Goal: Find specific page/section: Find specific page/section

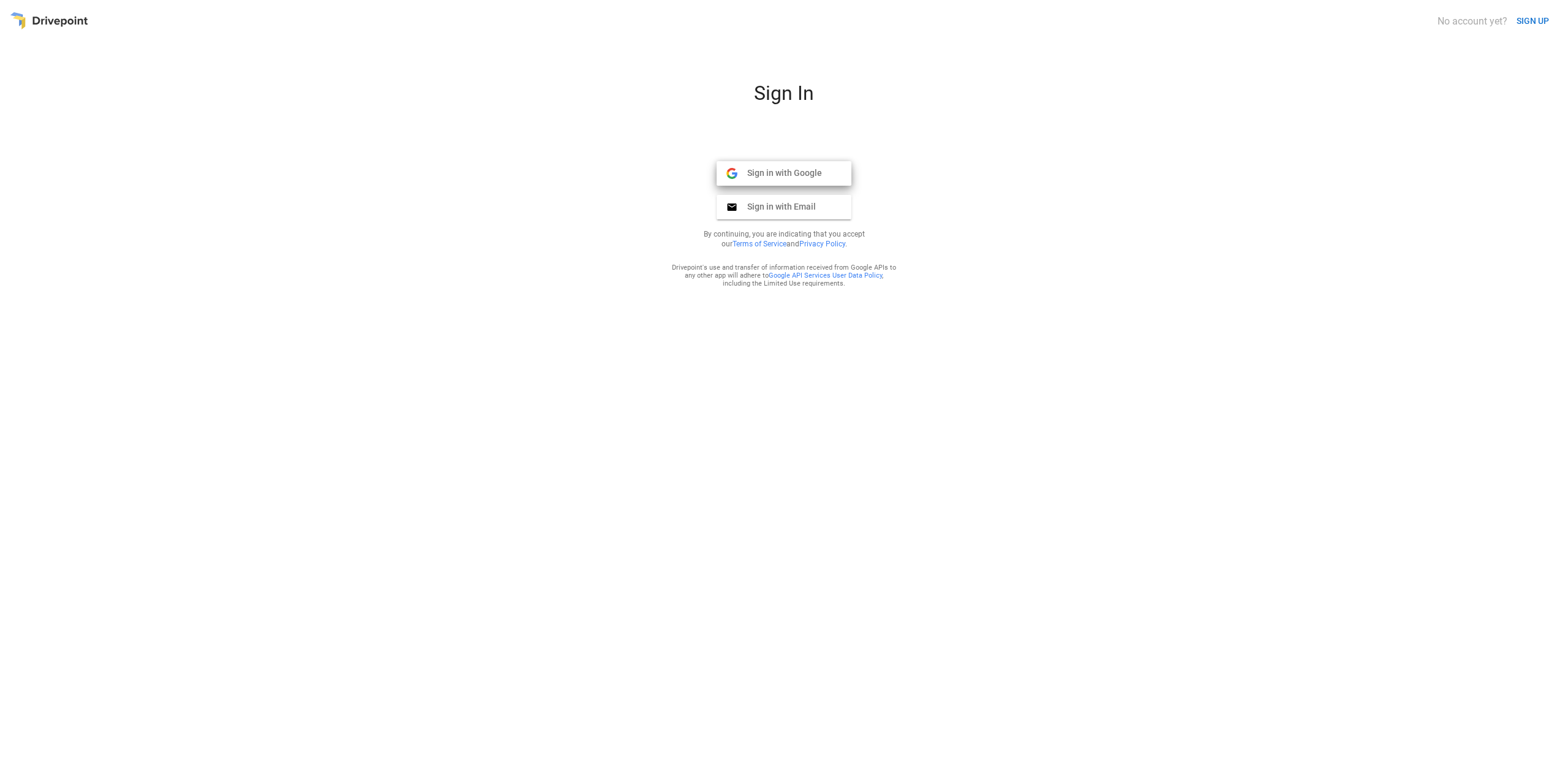
click at [766, 170] on span "Sign in with Google" at bounding box center [779, 173] width 84 height 11
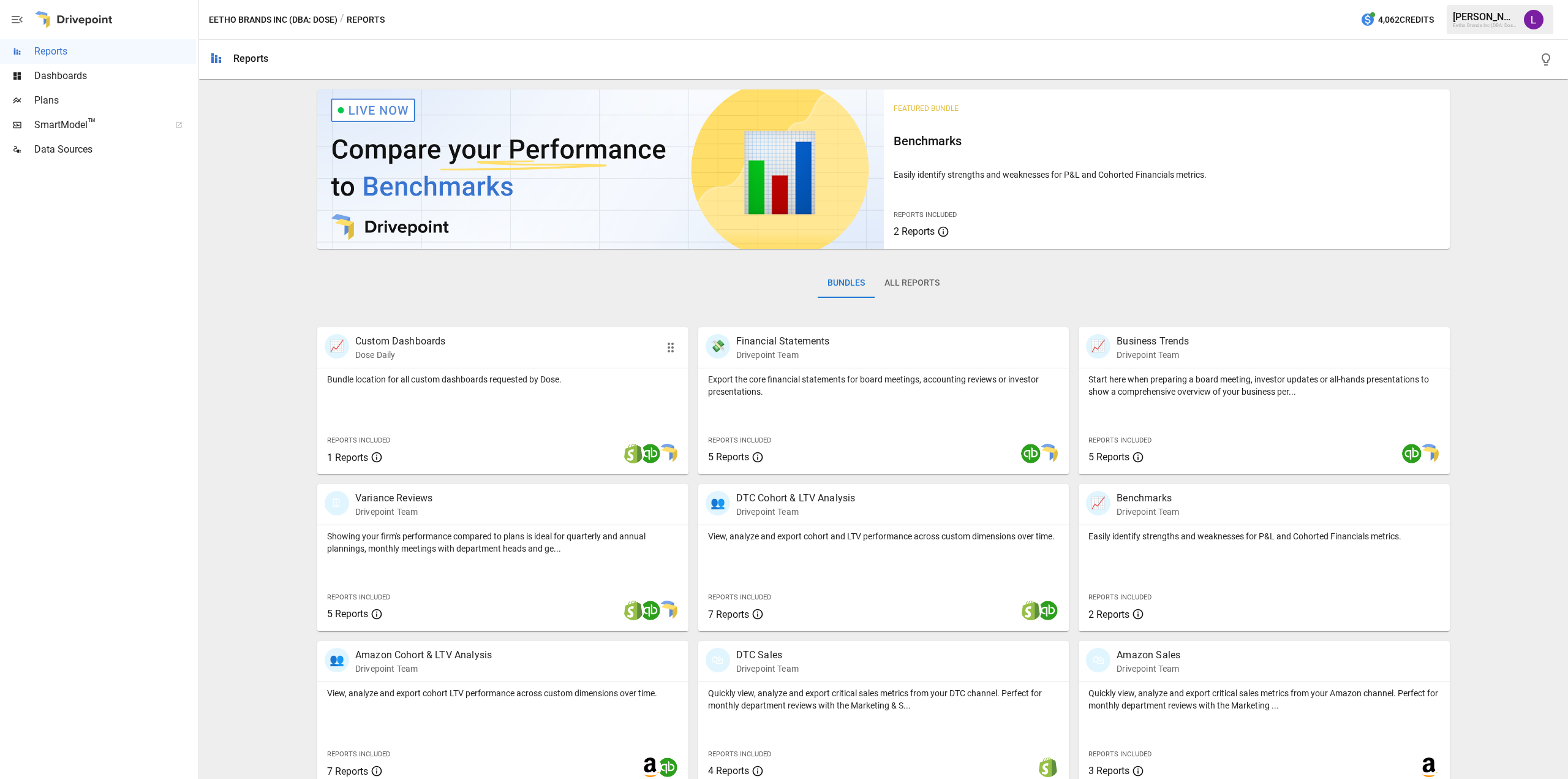
click at [482, 402] on div "Bundle location for all custom dashboards requested by Dose. Reports Included 1…" at bounding box center [503, 421] width 372 height 106
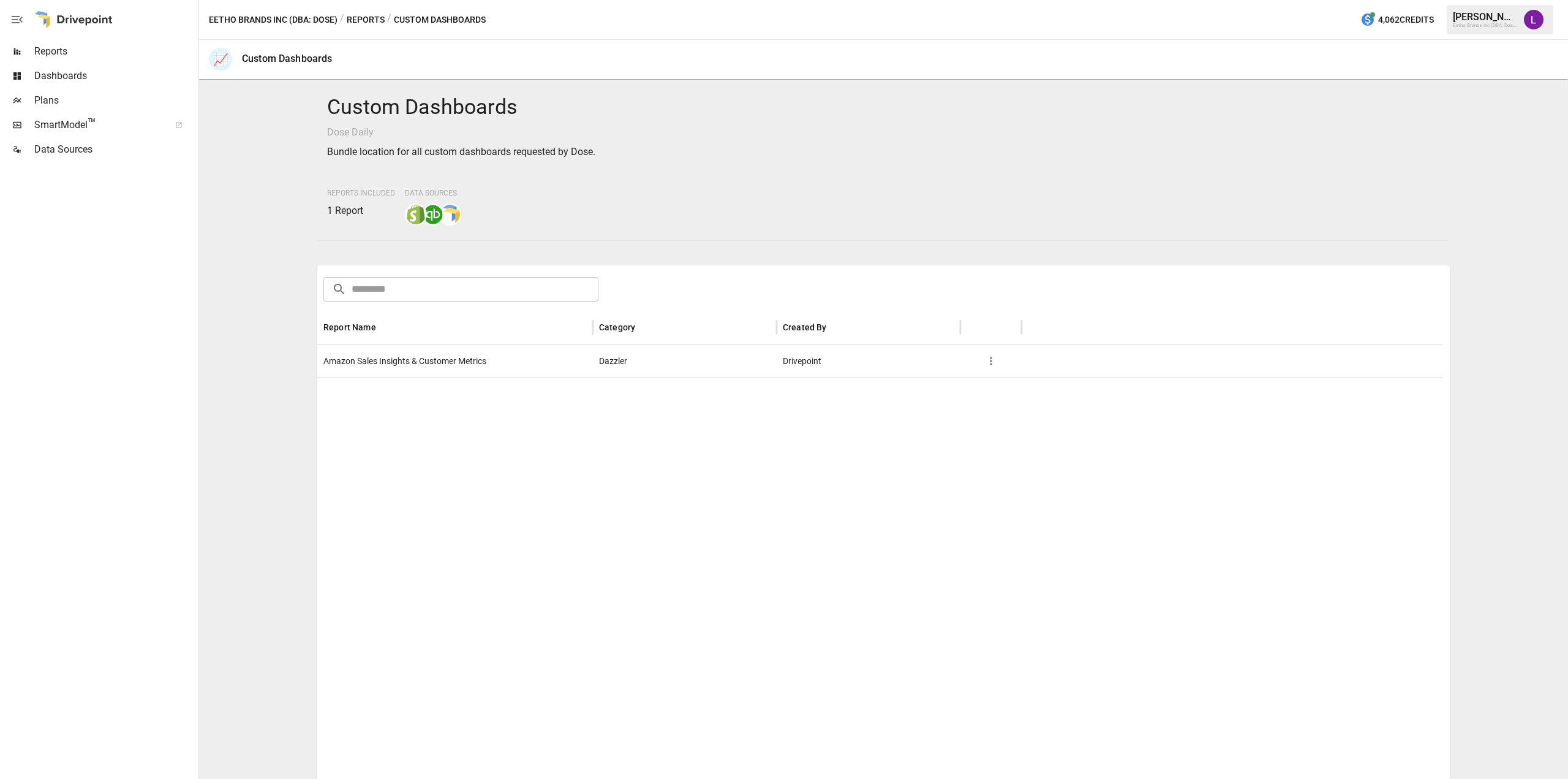
scroll to position [61, 0]
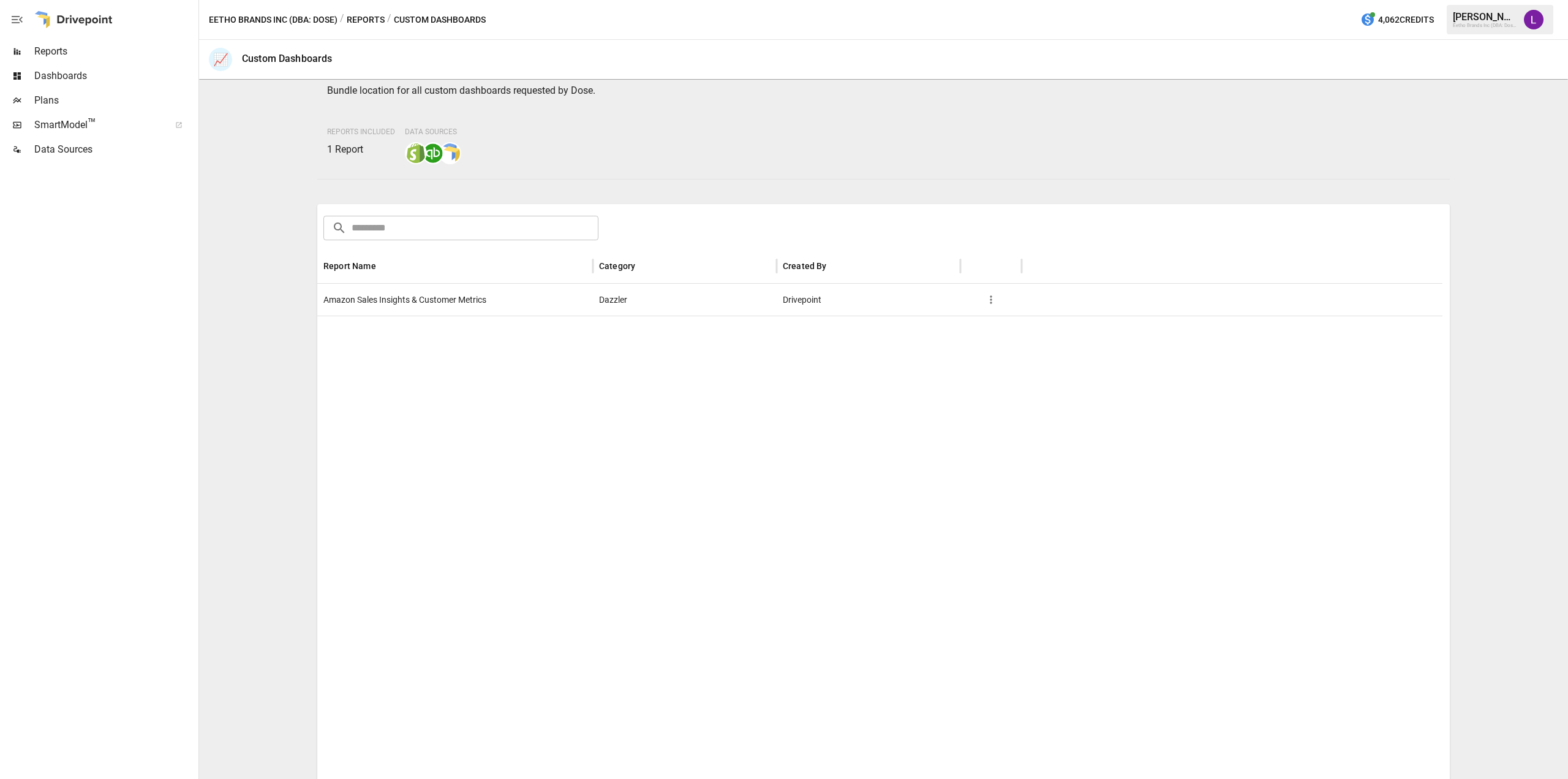
click at [409, 313] on span "Amazon Sales Insights & Customer Metrics" at bounding box center [405, 300] width 163 height 31
